Goal: Information Seeking & Learning: Learn about a topic

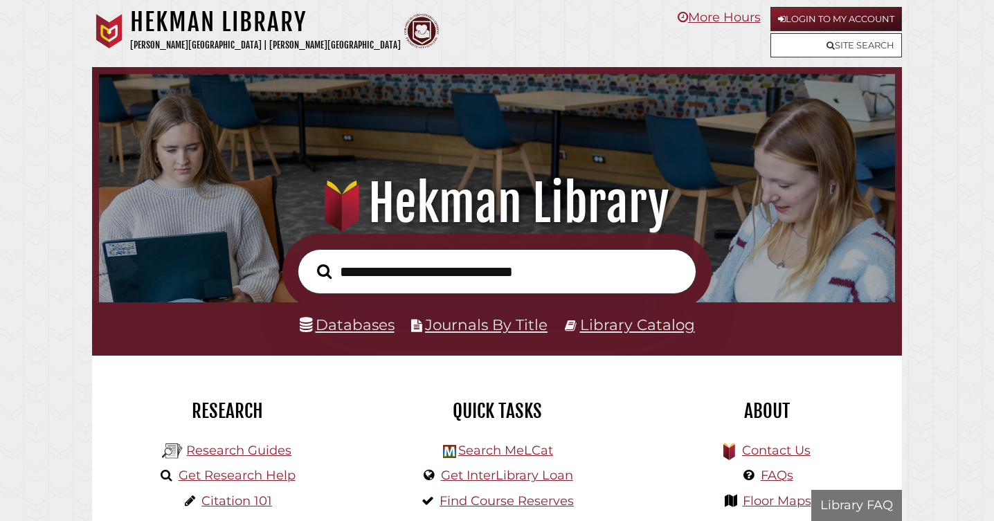
scroll to position [263, 789]
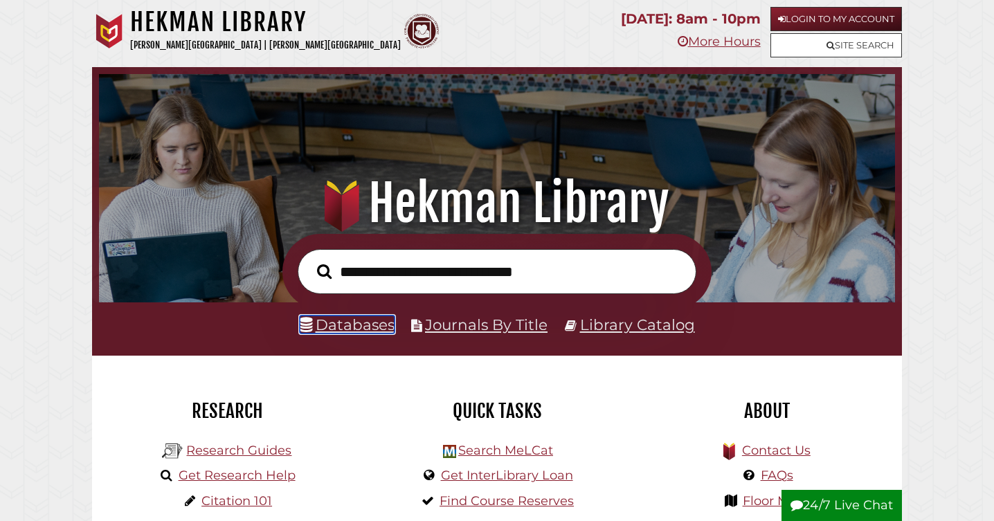
click at [359, 334] on link "Databases" at bounding box center [347, 325] width 95 height 18
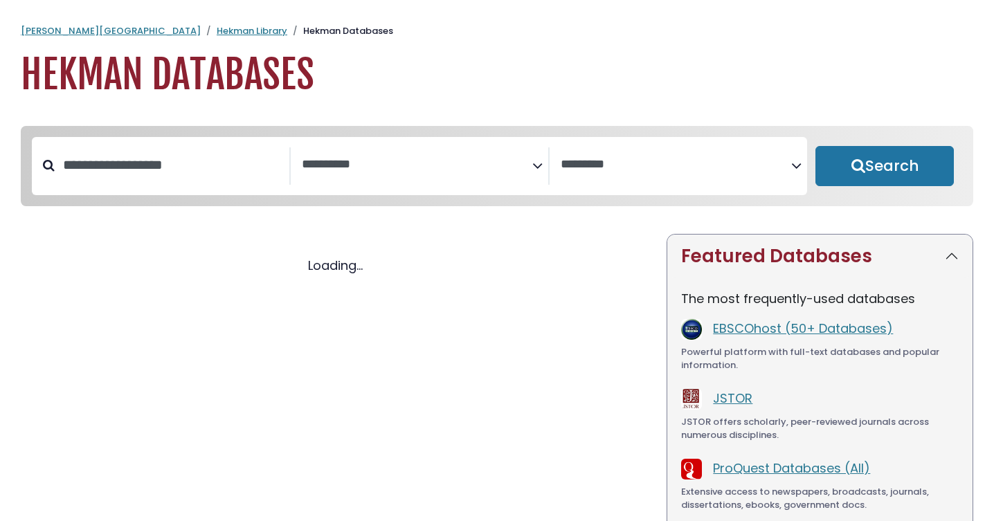
select select "Database Subject Filter"
select select "Database Vendors Filter"
select select "Database Subject Filter"
select select "Database Vendors Filter"
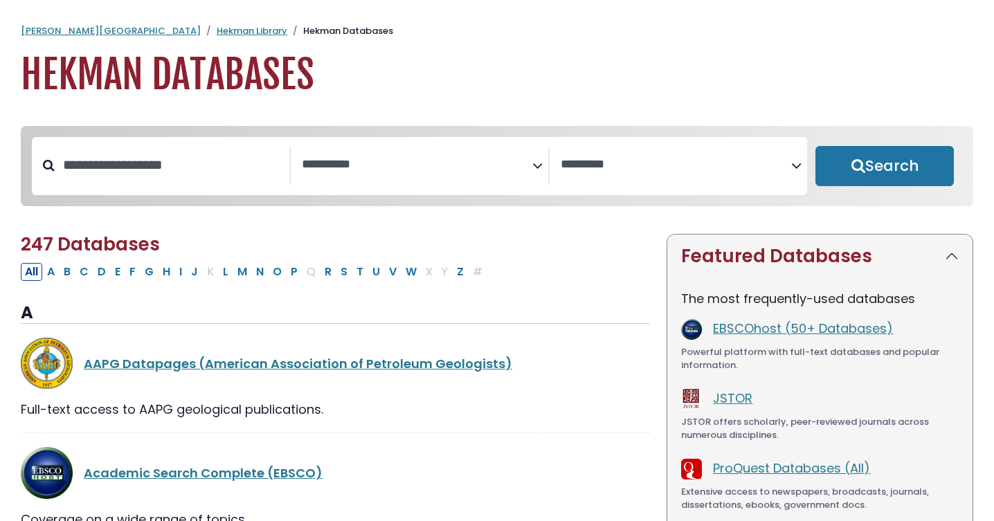
click at [537, 161] on icon "Search filters" at bounding box center [537, 163] width 10 height 21
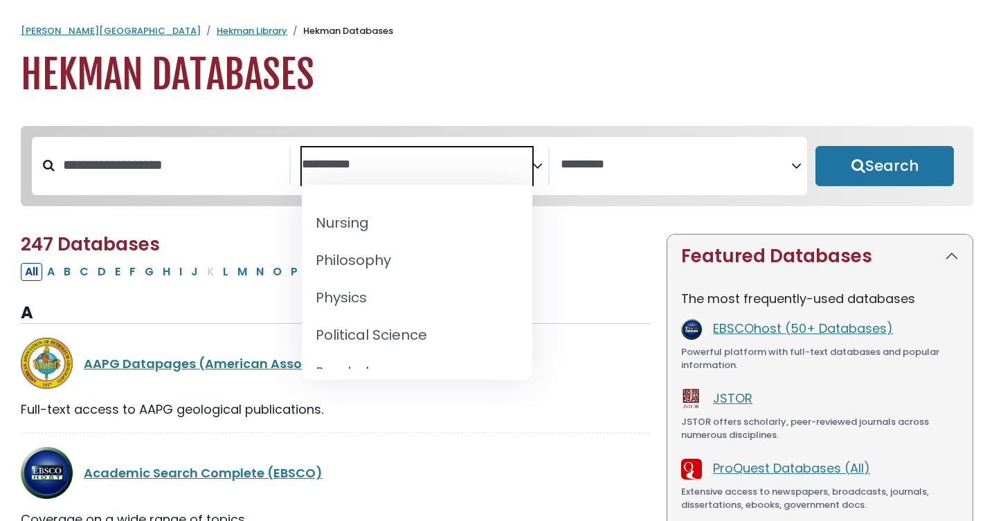
scroll to position [1116, 0]
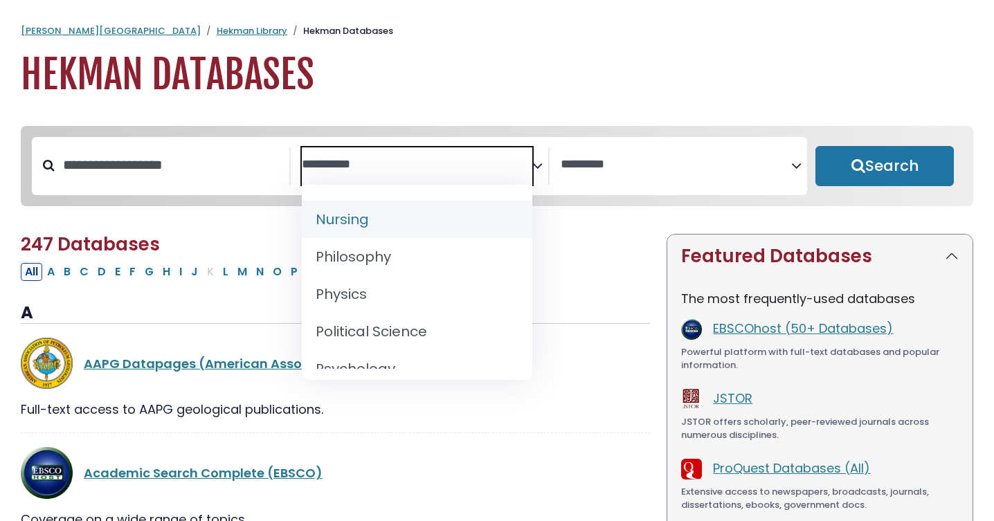
select select "*****"
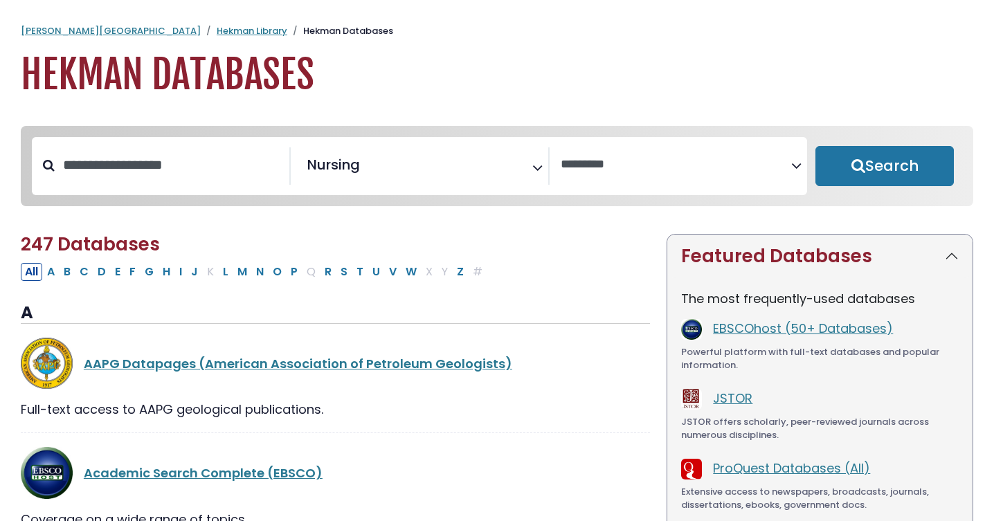
click at [608, 251] on h2 "247 Databases" at bounding box center [335, 244] width 629 height 21
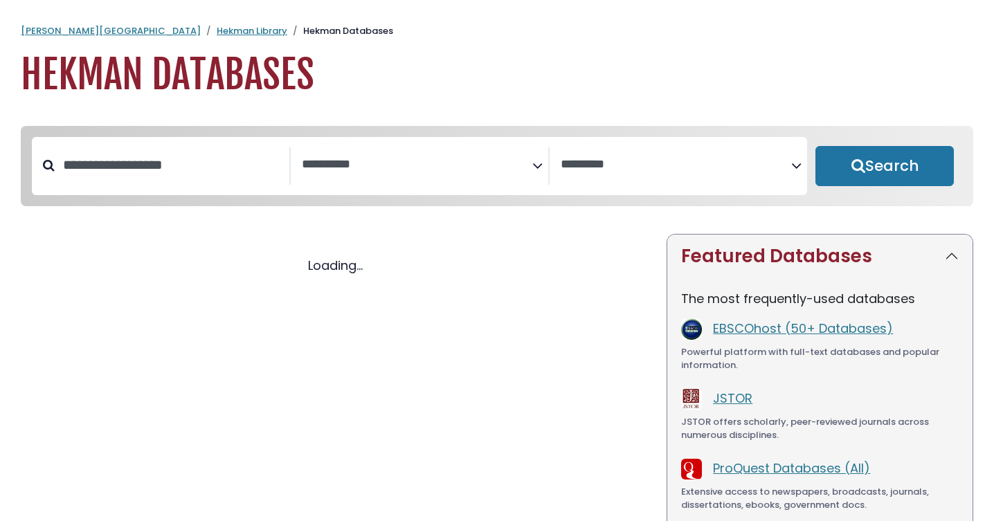
select select "Database Subject Filter"
select select "Database Vendors Filter"
select select "Database Subject Filter"
select select "Database Vendors Filter"
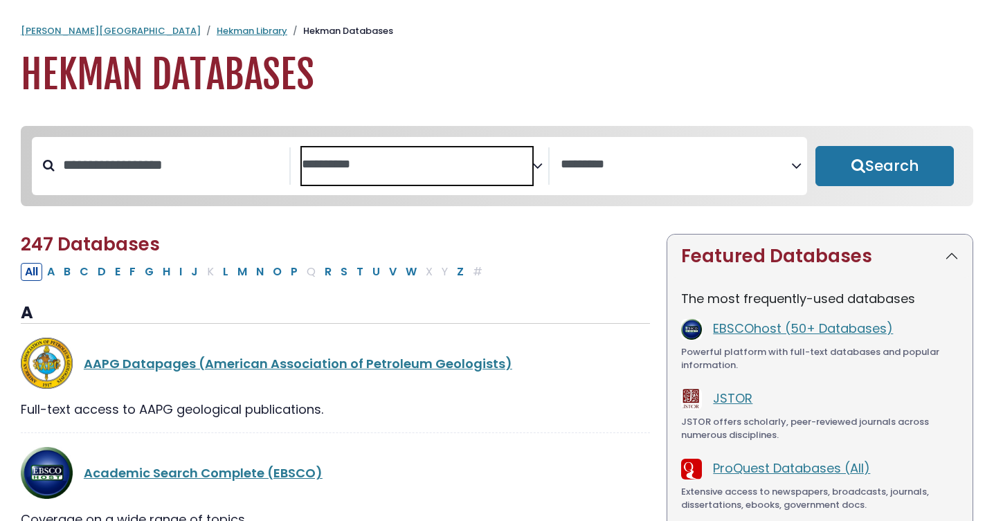
click at [421, 171] on textarea "Search" at bounding box center [417, 165] width 230 height 15
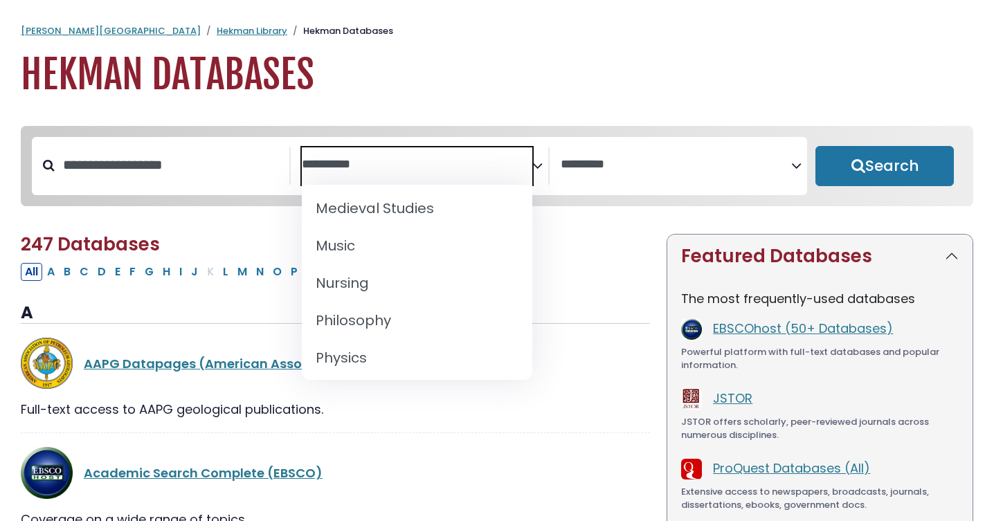
scroll to position [1064, 0]
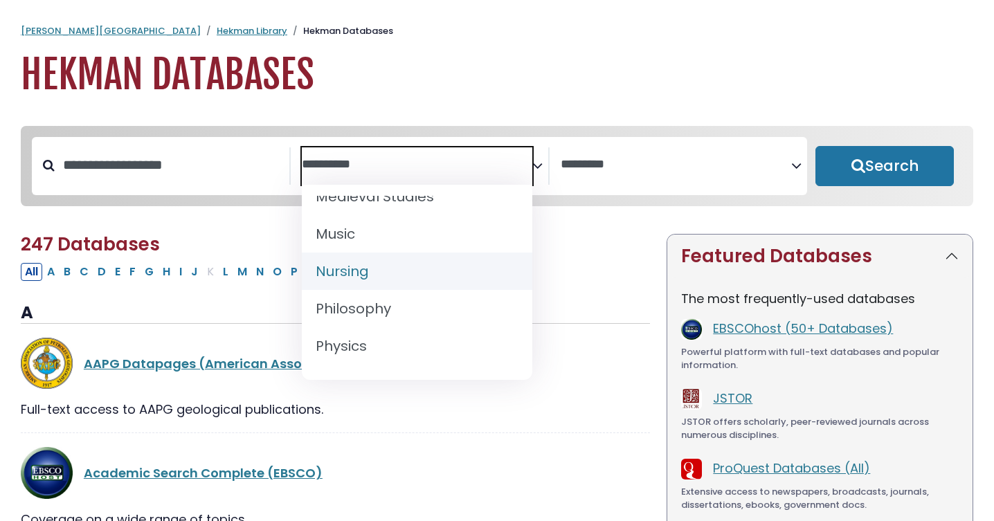
select select "*****"
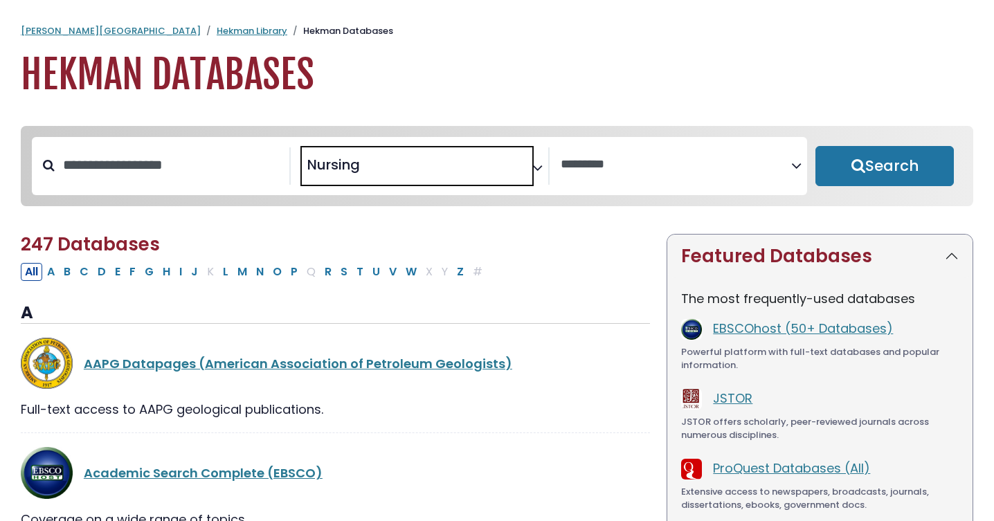
scroll to position [519, 0]
click at [372, 169] on textarea "Search" at bounding box center [368, 169] width 10 height 15
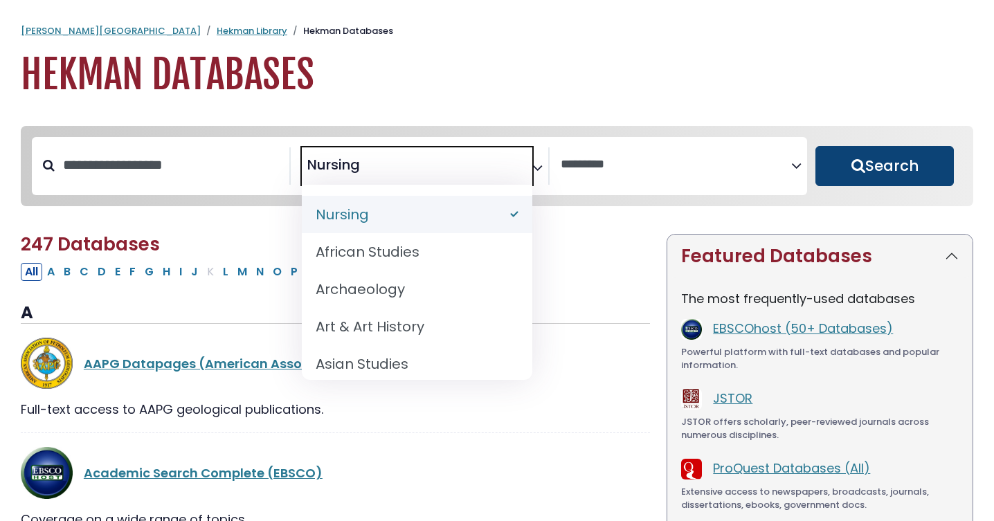
click at [866, 154] on button "Search" at bounding box center [884, 166] width 138 height 40
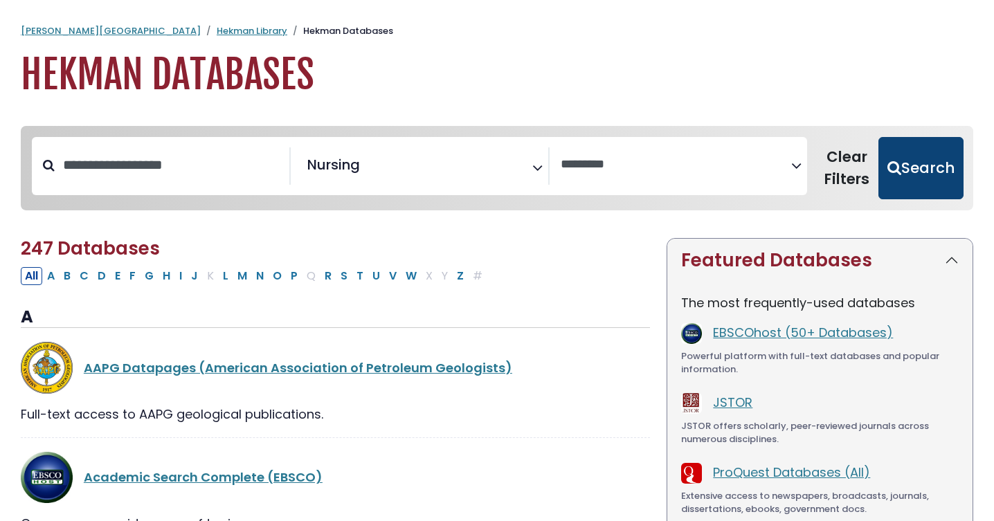
select select "Database Vendors Filter"
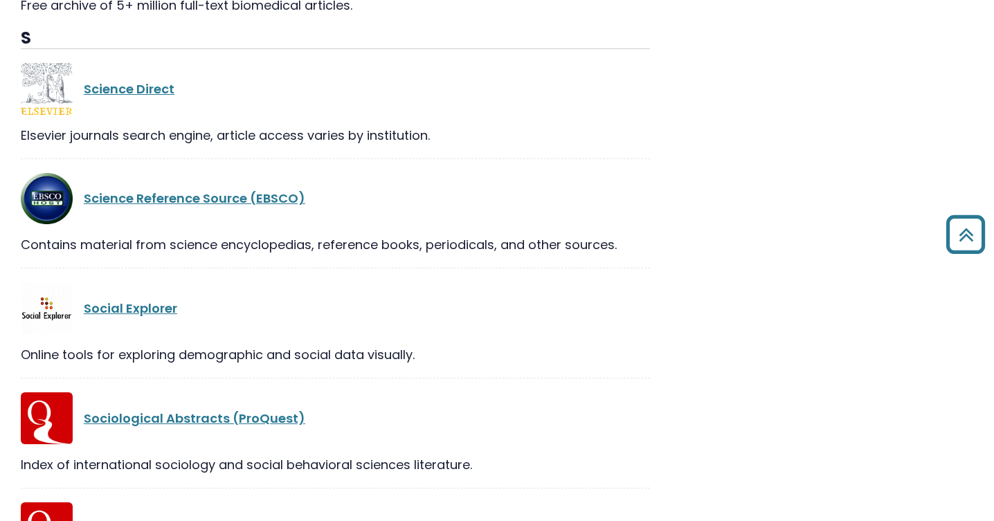
scroll to position [1765, 0]
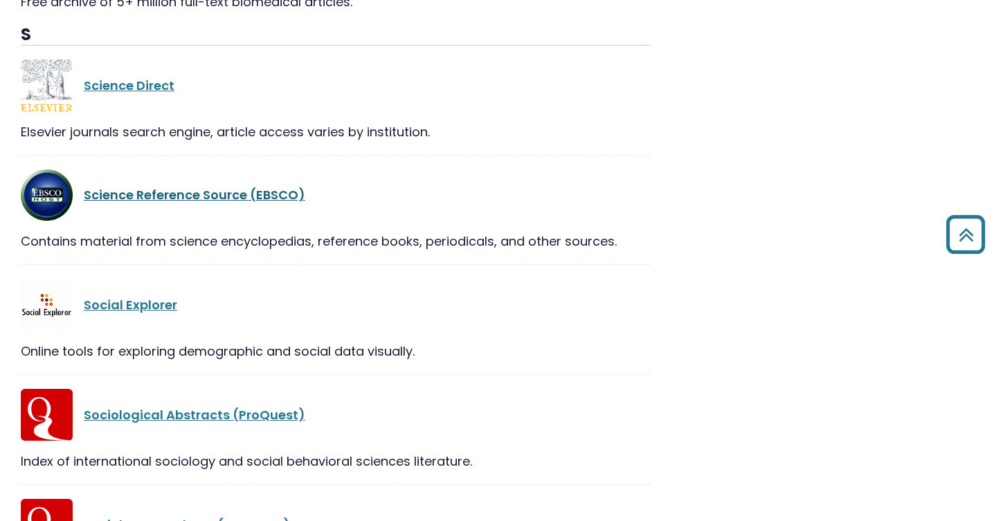
click at [221, 186] on link "Science Reference Source (EBSCO)" at bounding box center [194, 194] width 221 height 17
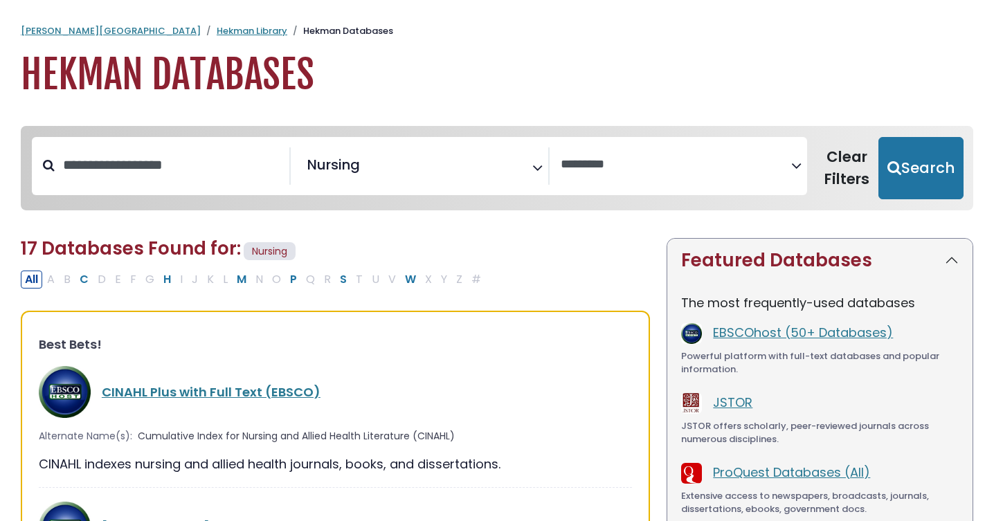
select select "Database Vendors Filter"
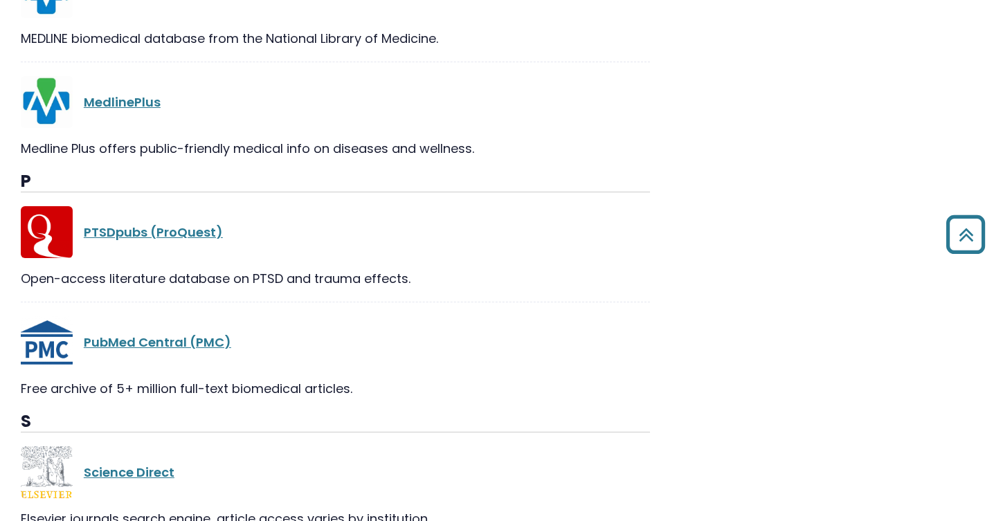
scroll to position [1337, 0]
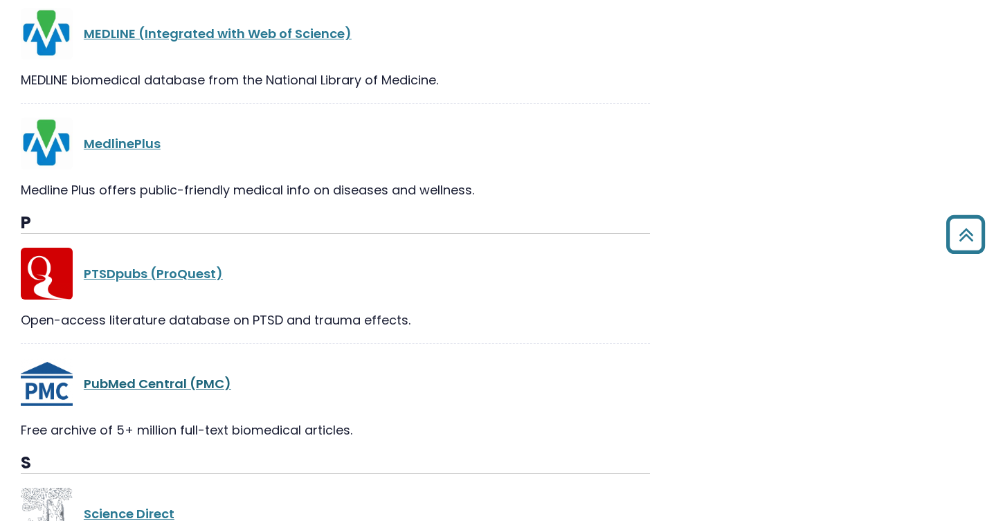
click at [202, 375] on link "PubMed Central (PMC)" at bounding box center [157, 383] width 147 height 17
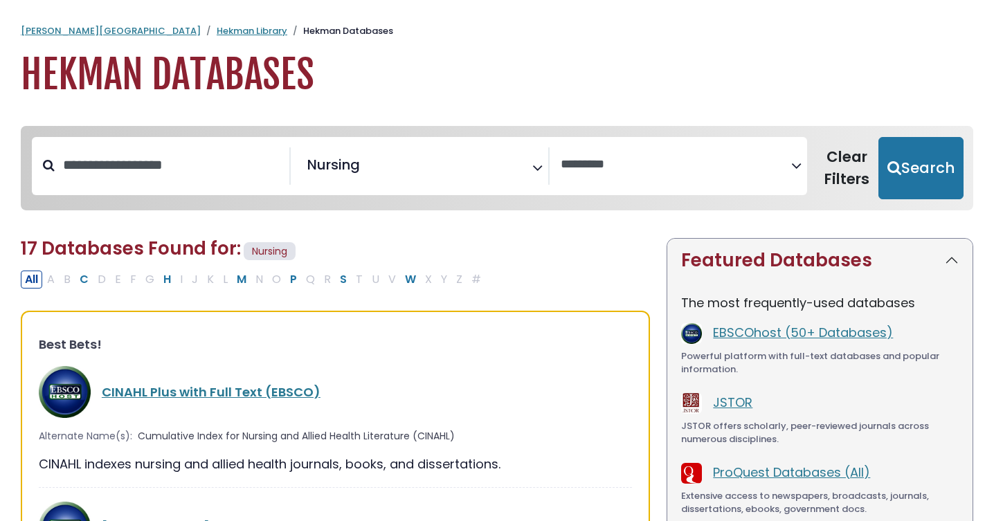
select select "Database Vendors Filter"
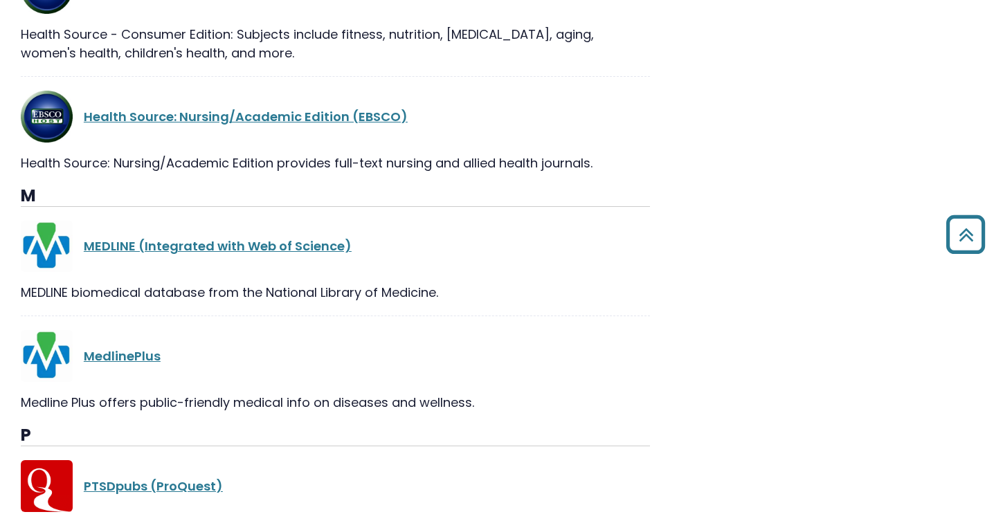
scroll to position [1122, 0]
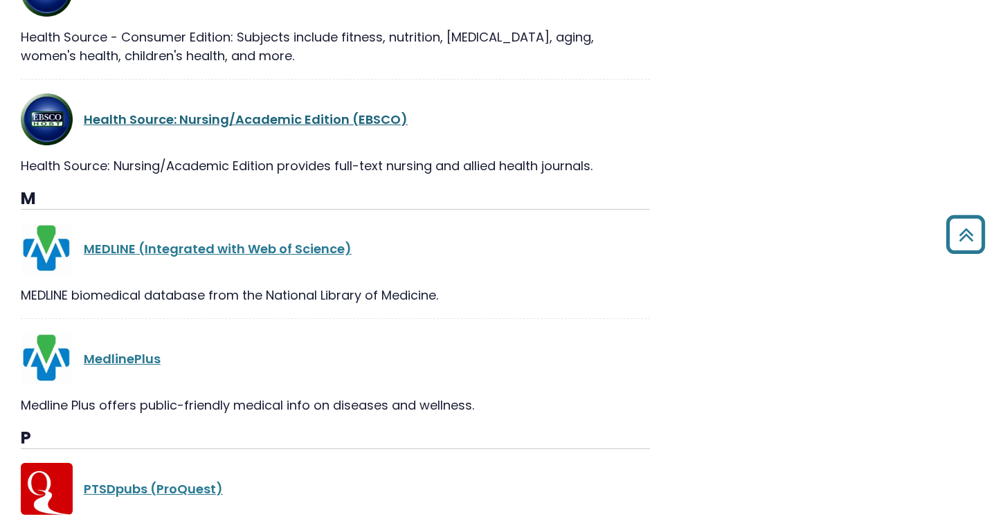
click at [327, 111] on link "Health Source: Nursing/Academic Edition (EBSCO)" at bounding box center [246, 119] width 324 height 17
